Goal: Transaction & Acquisition: Purchase product/service

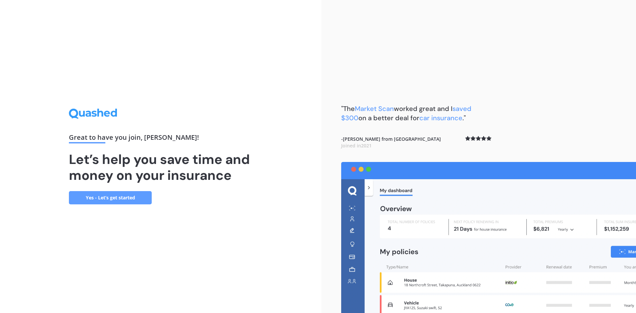
click at [127, 194] on link "Yes - Let’s get started" at bounding box center [110, 197] width 83 height 13
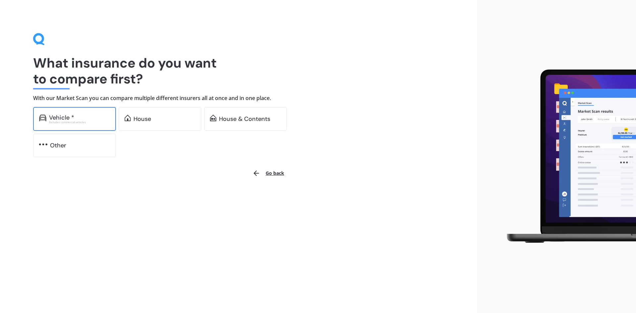
click at [93, 125] on div "Vehicle * Excludes commercial vehicles" at bounding box center [74, 119] width 83 height 24
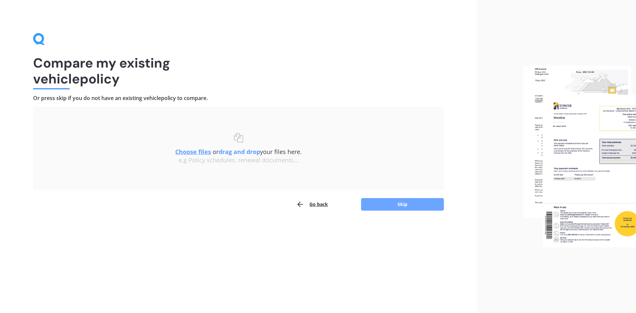
click at [397, 207] on button "Skip" at bounding box center [402, 204] width 83 height 13
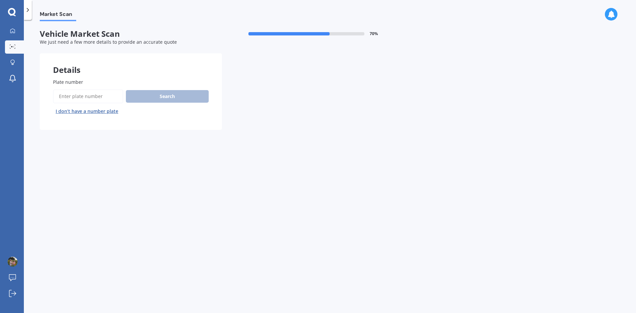
click at [102, 99] on input "Plate number" at bounding box center [88, 96] width 70 height 14
type input "nsl216"
click at [149, 93] on button "Search" at bounding box center [167, 96] width 83 height 13
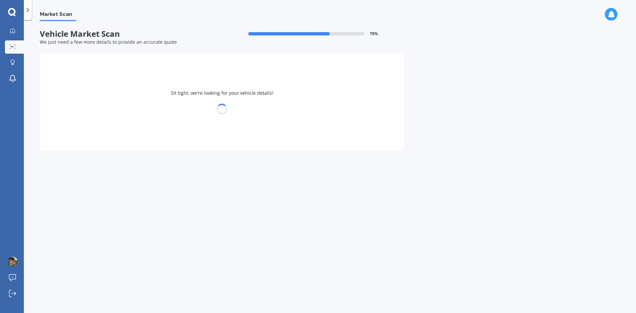
select select "SUBARU"
select select "IMPREZA"
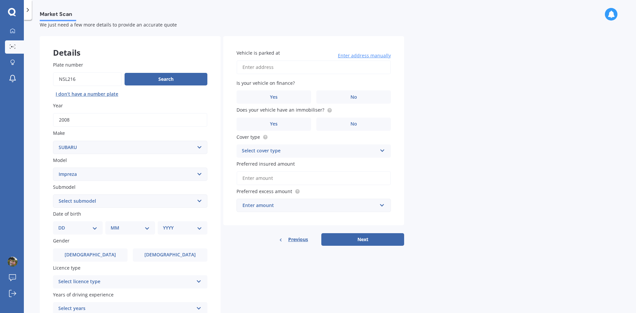
scroll to position [33, 0]
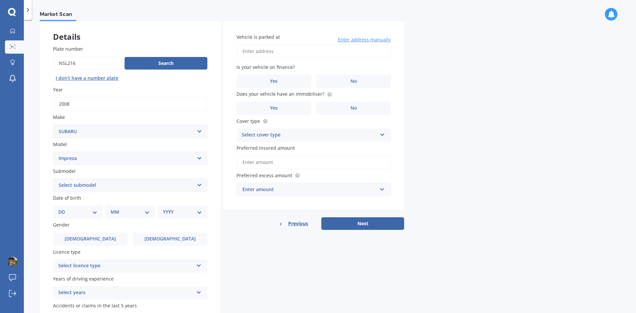
click at [128, 186] on select "Select submodel (All other turbo) 2.0i 2.0i Luxury 2.0i S Edition 2.0R 2.0R Spo…" at bounding box center [130, 185] width 154 height 13
select select "2.0I S EDITION"
click at [53, 179] on select "Select submodel (All other turbo) 2.0i 2.0i Luxury 2.0i S Edition 2.0R 2.0R Spo…" at bounding box center [130, 185] width 154 height 13
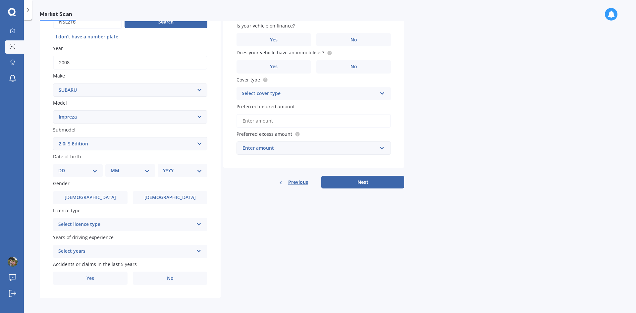
scroll to position [77, 0]
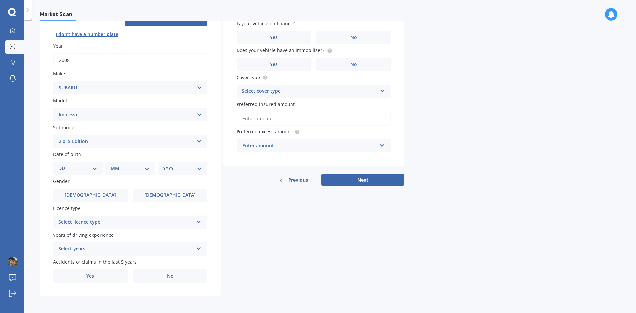
click at [89, 168] on select "DD 01 02 03 04 05 06 07 08 09 10 11 12 13 14 15 16 17 18 19 20 21 22 23 24 25 2…" at bounding box center [77, 168] width 39 height 7
select select "07"
click at [64, 165] on select "DD 01 02 03 04 05 06 07 08 09 10 11 12 13 14 15 16 17 18 19 20 21 22 23 24 25 2…" at bounding box center [77, 168] width 39 height 7
click at [129, 166] on select "MM 01 02 03 04 05 06 07 08 09 10 11 12" at bounding box center [131, 168] width 36 height 7
select select "04"
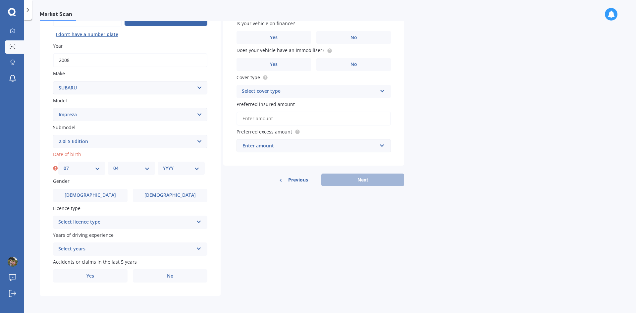
click at [113, 165] on select "MM 01 02 03 04 05 06 07 08 09 10 11 12" at bounding box center [131, 168] width 36 height 7
click at [171, 166] on select "YYYY 2025 2024 2023 2022 2021 2020 2019 2018 2017 2016 2015 2014 2013 2012 2011…" at bounding box center [181, 168] width 36 height 7
select select "2000"
click at [163, 165] on select "YYYY 2025 2024 2023 2022 2021 2020 2019 2018 2017 2016 2015 2014 2013 2012 2011…" at bounding box center [181, 168] width 36 height 7
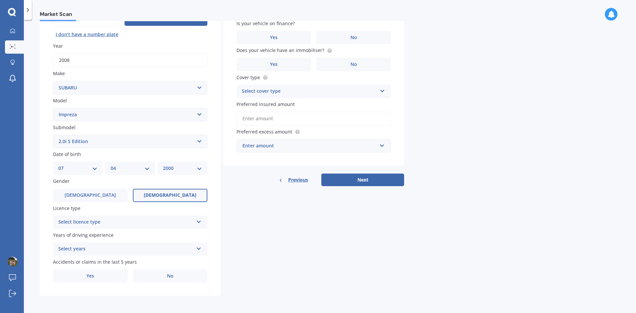
click at [151, 196] on label "[DEMOGRAPHIC_DATA]" at bounding box center [170, 195] width 75 height 13
click at [0, 0] on input "[DEMOGRAPHIC_DATA]" at bounding box center [0, 0] width 0 height 0
click at [171, 222] on div "Select licence type" at bounding box center [125, 222] width 135 height 8
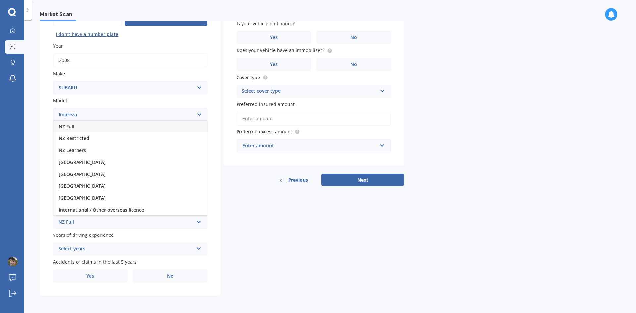
click at [79, 127] on div "NZ Full" at bounding box center [130, 127] width 154 height 12
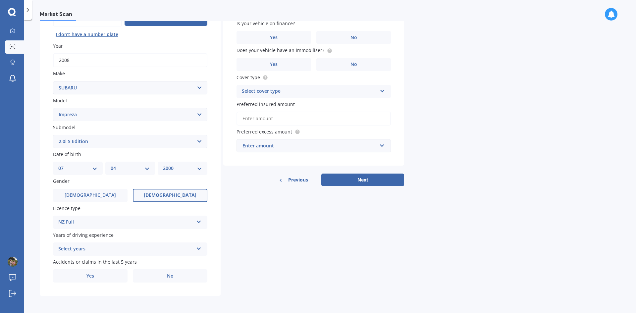
click at [103, 247] on div "Select years" at bounding box center [125, 249] width 135 height 8
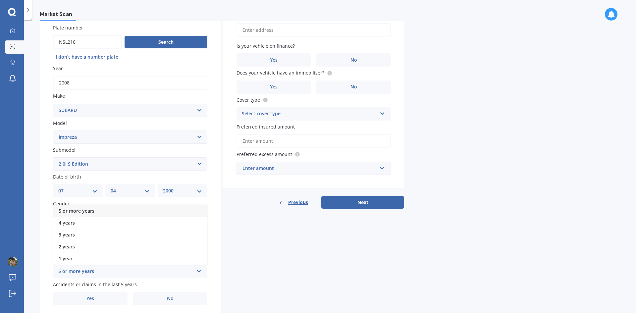
scroll to position [44, 0]
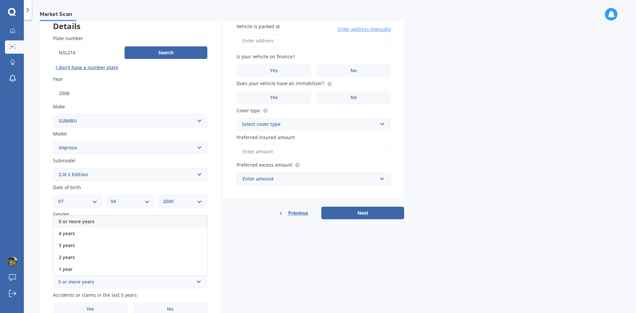
click at [87, 221] on span "5 or more years" at bounding box center [77, 221] width 36 height 6
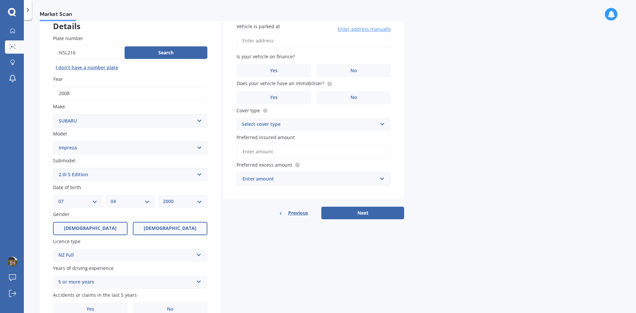
scroll to position [77, 0]
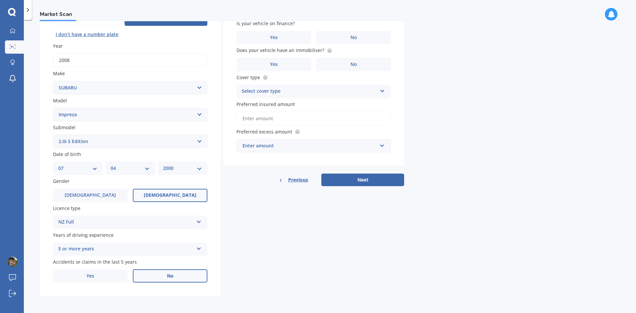
click at [148, 279] on label "No" at bounding box center [170, 275] width 75 height 13
click at [0, 0] on input "No" at bounding box center [0, 0] width 0 height 0
click at [120, 279] on label "Yes" at bounding box center [90, 275] width 75 height 13
click at [0, 0] on input "Yes" at bounding box center [0, 0] width 0 height 0
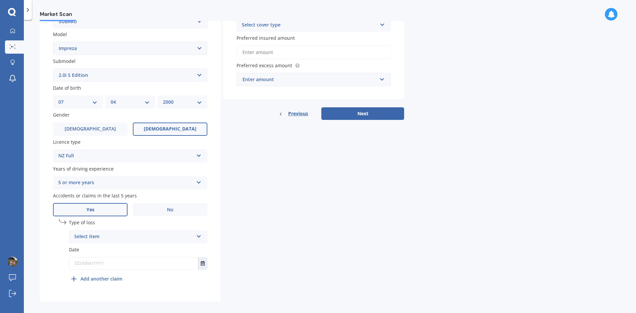
click at [146, 245] on div "Type of loss Select item At fault accident Not at fault accident Date" at bounding box center [138, 245] width 139 height 53
click at [147, 240] on div "Select item" at bounding box center [133, 237] width 119 height 8
click at [333, 161] on div "Details Plate number Search I don’t have a number plate Year [DATE] Make Select…" at bounding box center [222, 105] width 365 height 391
